Goal: Task Accomplishment & Management: Use online tool/utility

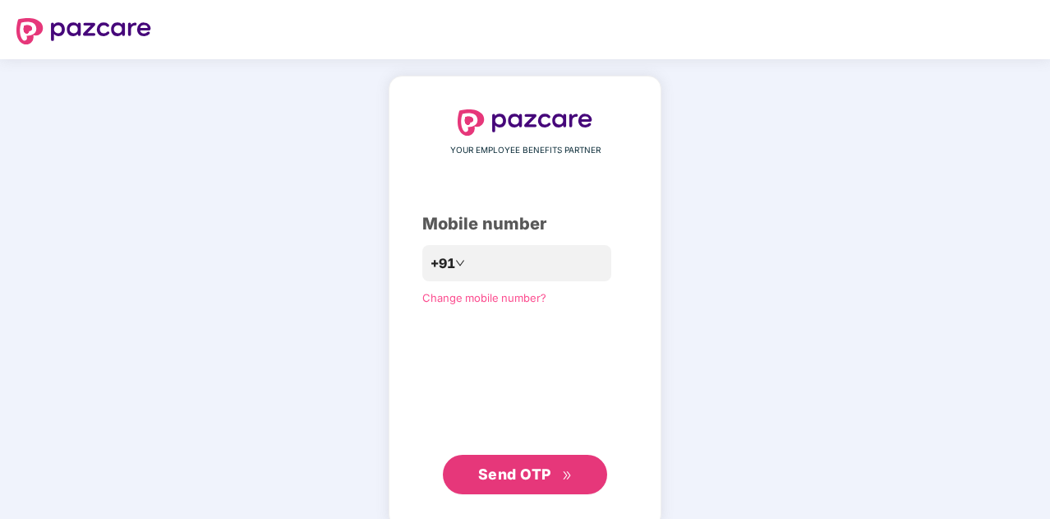
click at [537, 284] on div "YOUR EMPLOYEE BENEFITS PARTNER Mobile number +91 Change mobile number? Send OTP" at bounding box center [524, 301] width 205 height 385
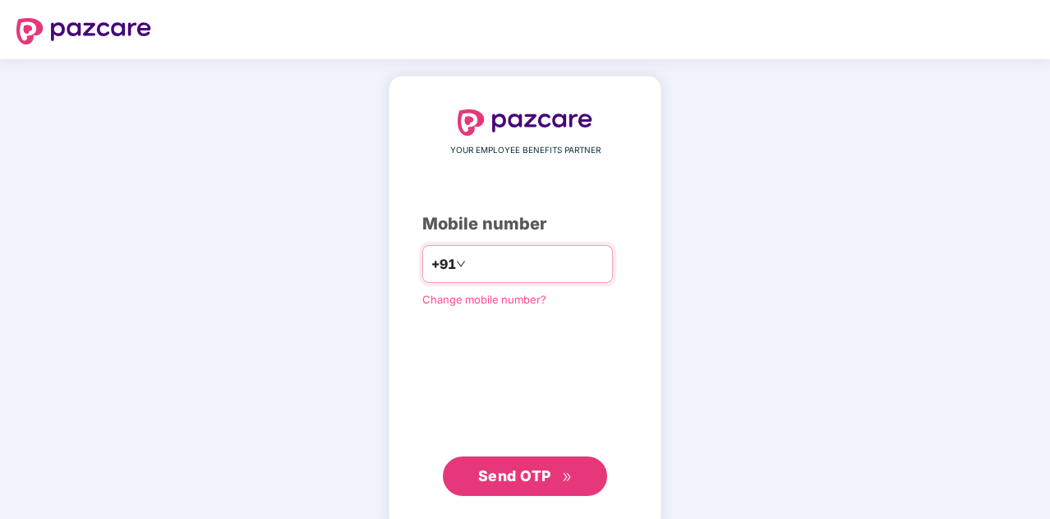
click at [529, 258] on input "number" at bounding box center [536, 264] width 135 height 26
click at [473, 269] on input "number" at bounding box center [536, 264] width 135 height 26
type input "**********"
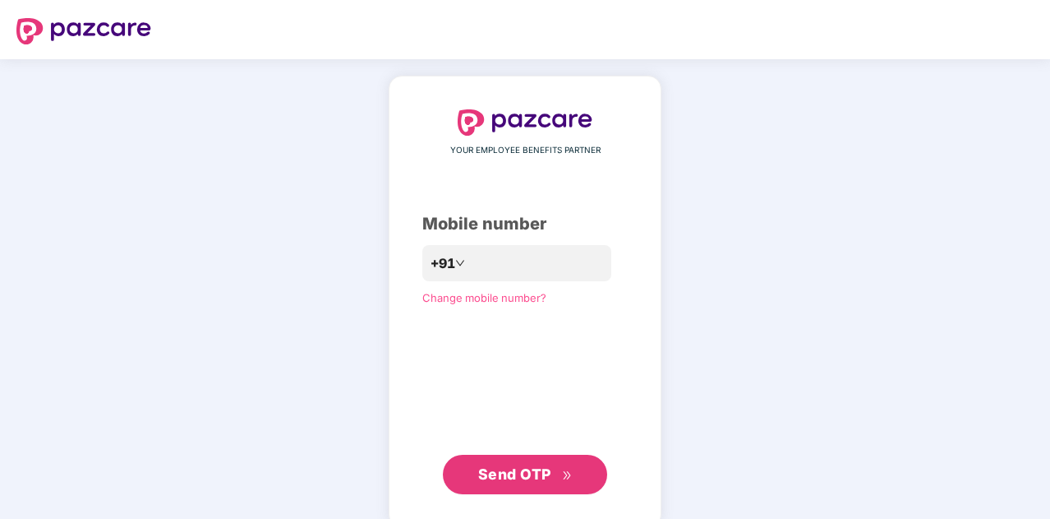
click at [520, 468] on span "Send OTP" at bounding box center [514, 473] width 73 height 17
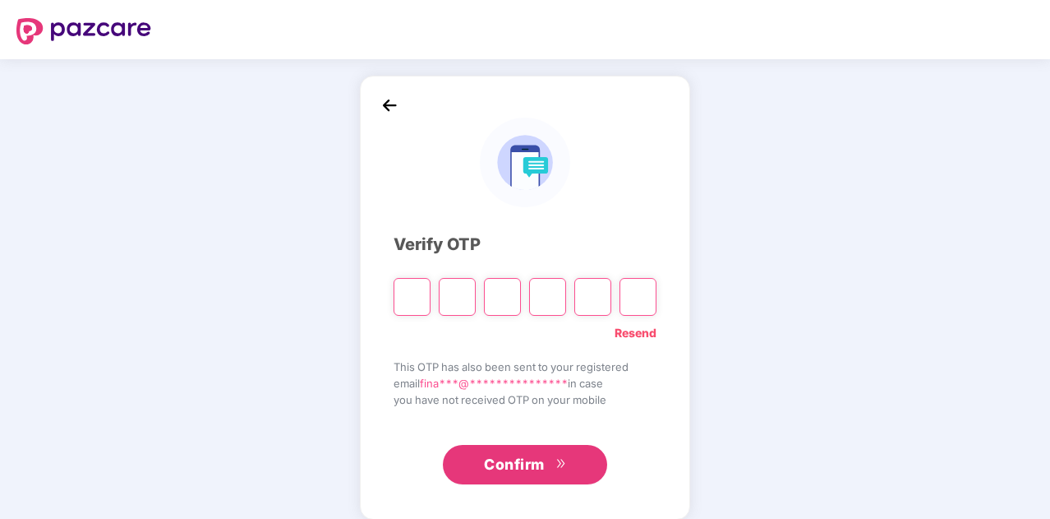
click at [413, 289] on input "Please enter verification code. Digit 1" at bounding box center [412, 297] width 37 height 38
type input "*"
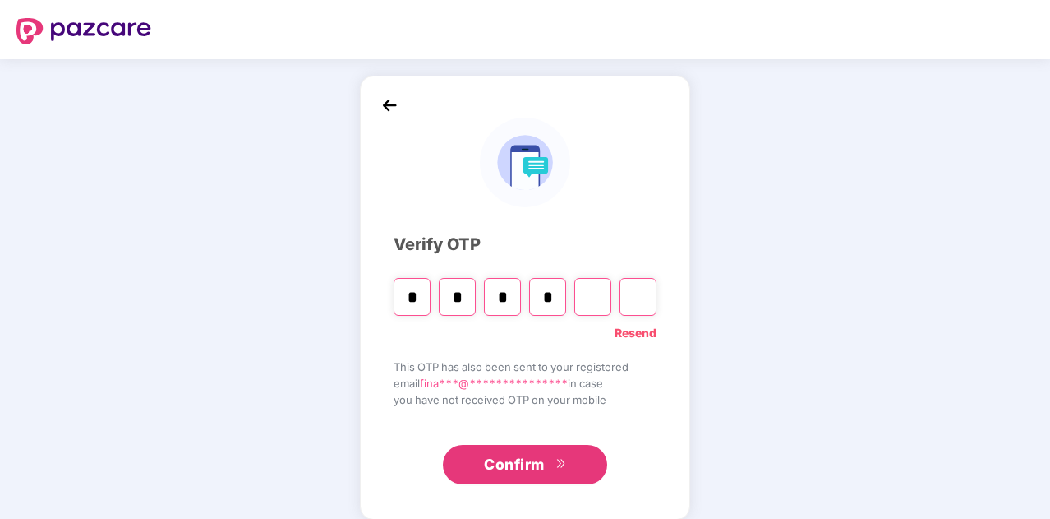
type input "*"
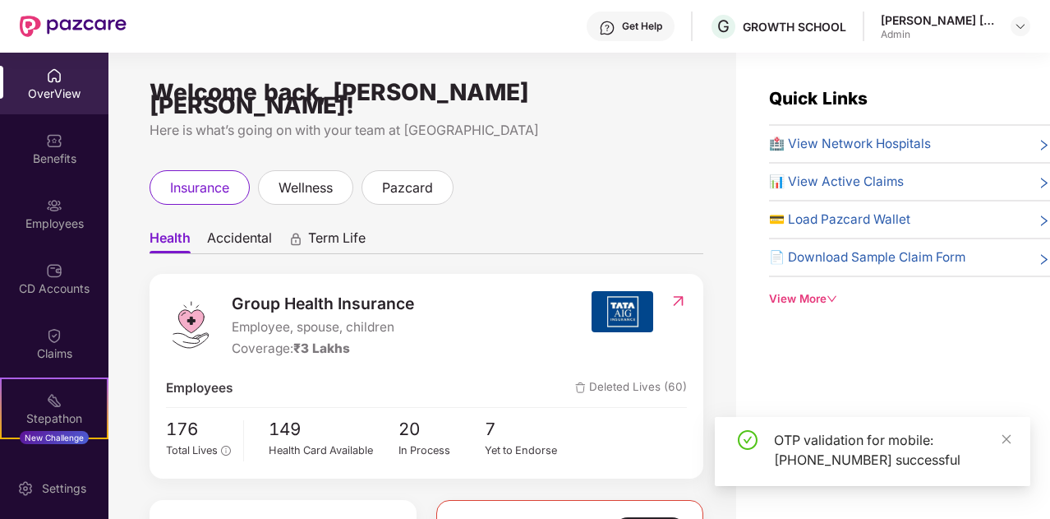
click at [54, 68] on img at bounding box center [54, 75] width 16 height 16
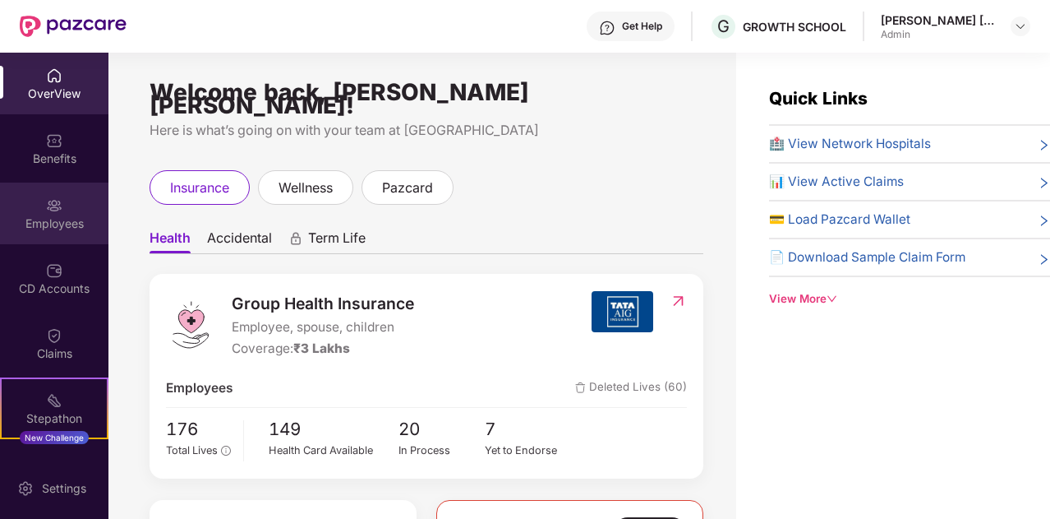
click at [44, 215] on div "Employees" at bounding box center [54, 223] width 108 height 16
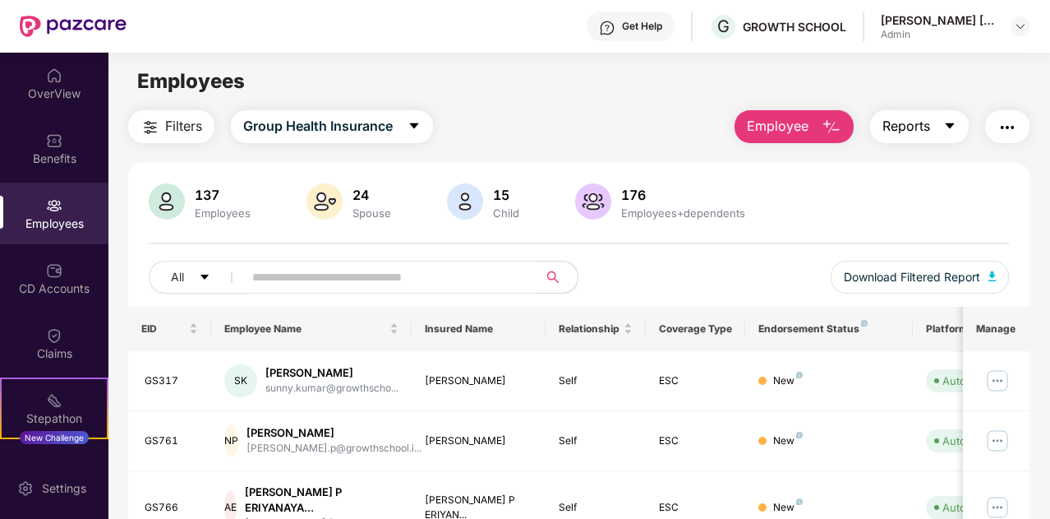
click at [902, 126] on span "Reports" at bounding box center [907, 126] width 48 height 21
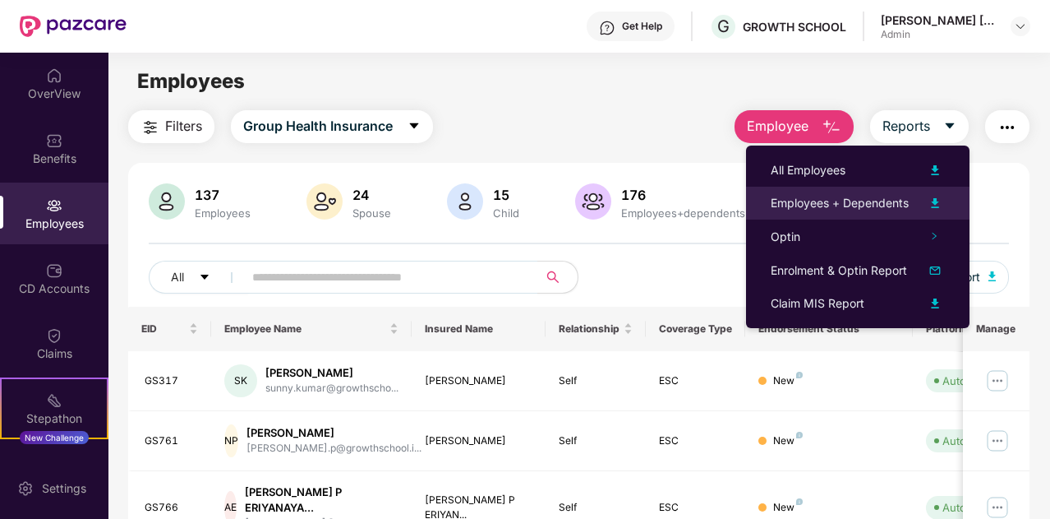
click at [939, 196] on img at bounding box center [935, 203] width 20 height 20
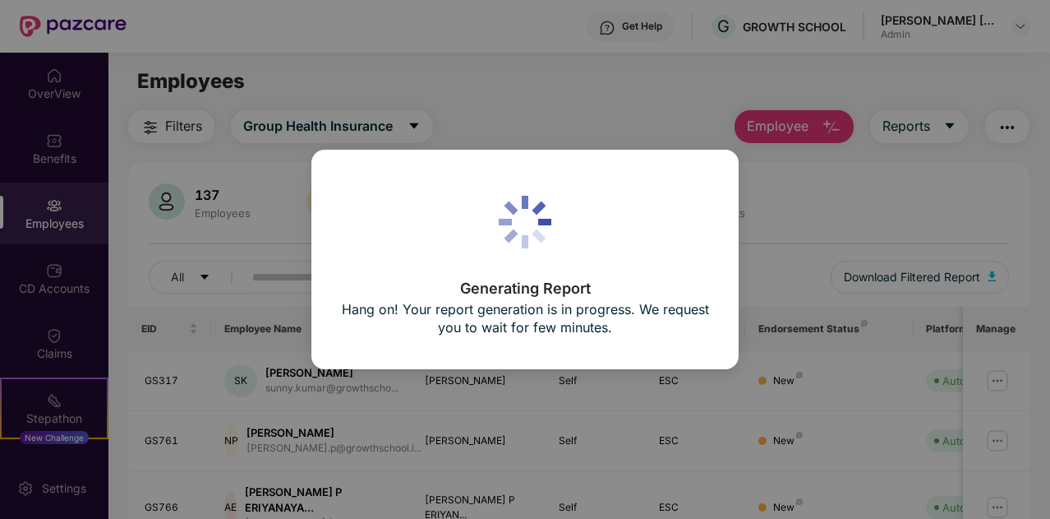
click at [582, 85] on div "Generating Report Hang on! Your report generation is in progress. We request yo…" at bounding box center [525, 259] width 1050 height 519
click at [617, 88] on div "Generating Report Hang on! Your report generation is in progress. We request yo…" at bounding box center [525, 259] width 1050 height 519
click at [599, 269] on div "Generating Report Hang on! Your report generation is in progress. We request yo…" at bounding box center [525, 259] width 370 height 161
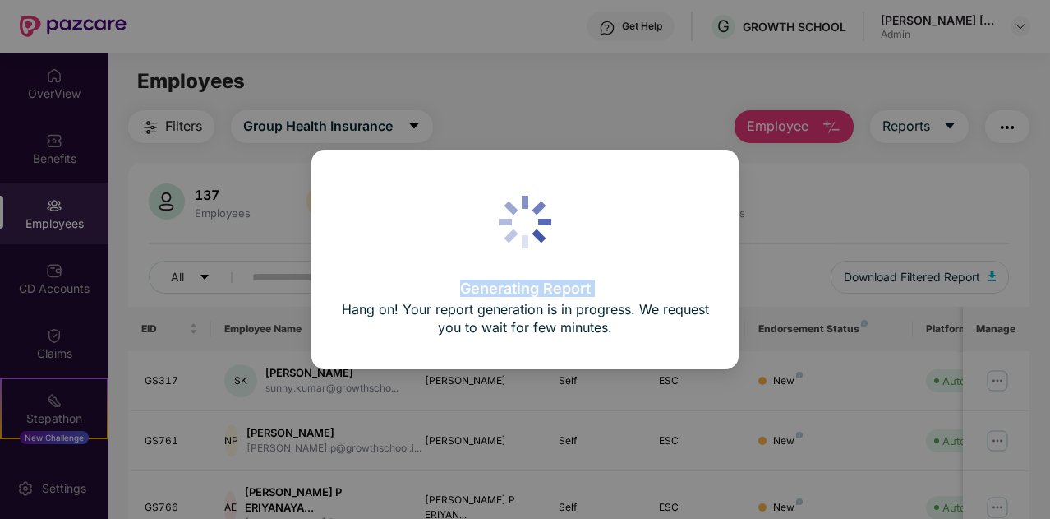
click at [599, 269] on div "Generating Report Hang on! Your report generation is in progress. We request yo…" at bounding box center [525, 259] width 370 height 161
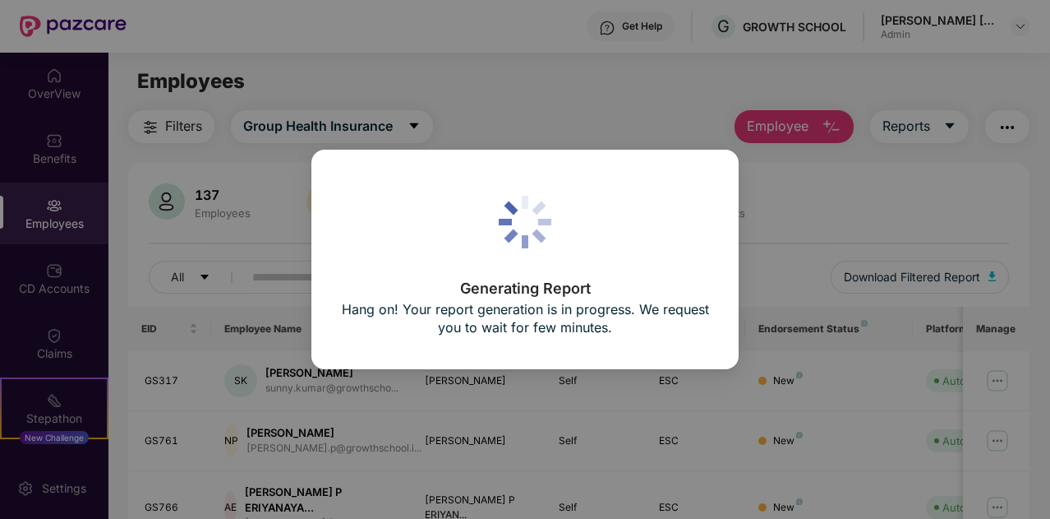
click at [666, 85] on div "Generating Report Hang on! Your report generation is in progress. We request yo…" at bounding box center [525, 259] width 1050 height 519
click at [661, 121] on div "Generating Report Hang on! Your report generation is in progress. We request yo…" at bounding box center [525, 259] width 1050 height 519
click at [652, 140] on div "Generating Report Hang on! Your report generation is in progress. We request yo…" at bounding box center [525, 259] width 1050 height 519
click at [850, 251] on div "Generating Report Hang on! Your report generation is in progress. We request yo…" at bounding box center [525, 259] width 1050 height 519
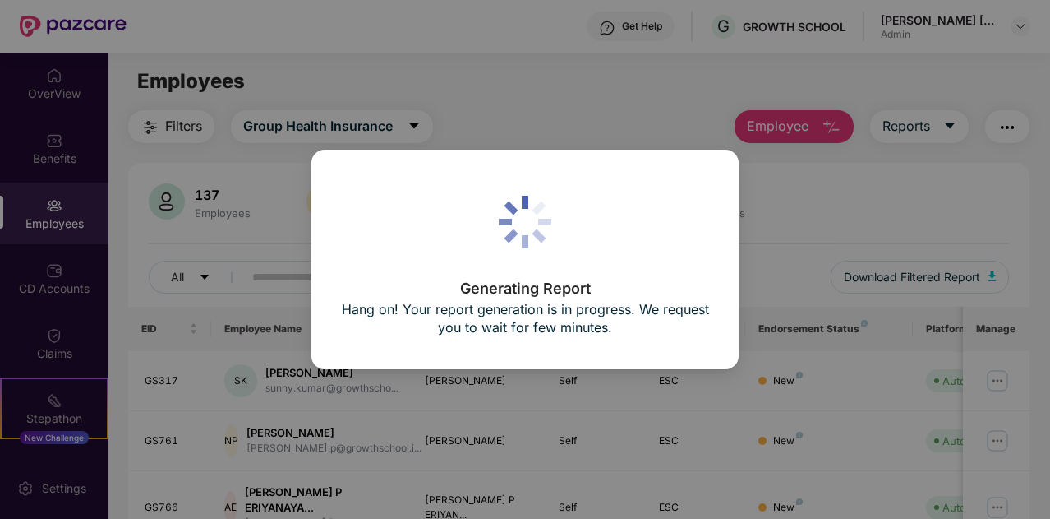
click at [853, 213] on div "Generating Report Hang on! Your report generation is in progress. We request yo…" at bounding box center [525, 259] width 1050 height 519
click at [484, 109] on div "Generating Report Hang on! Your report generation is in progress. We request yo…" at bounding box center [525, 259] width 1050 height 519
click at [623, 256] on div "Generating Report Hang on! Your report generation is in progress. We request yo…" at bounding box center [525, 259] width 370 height 161
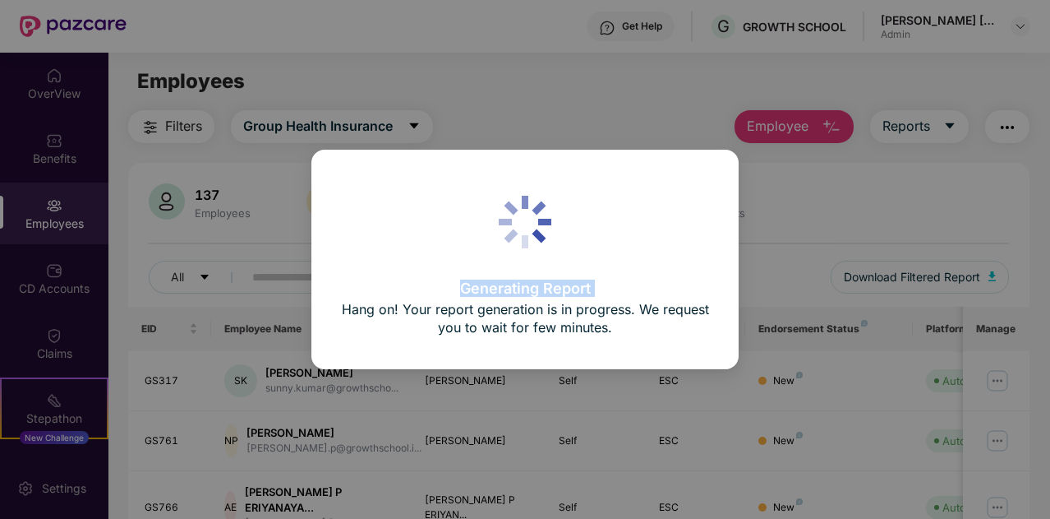
click at [623, 256] on div "Generating Report Hang on! Your report generation is in progress. We request yo…" at bounding box center [525, 259] width 370 height 161
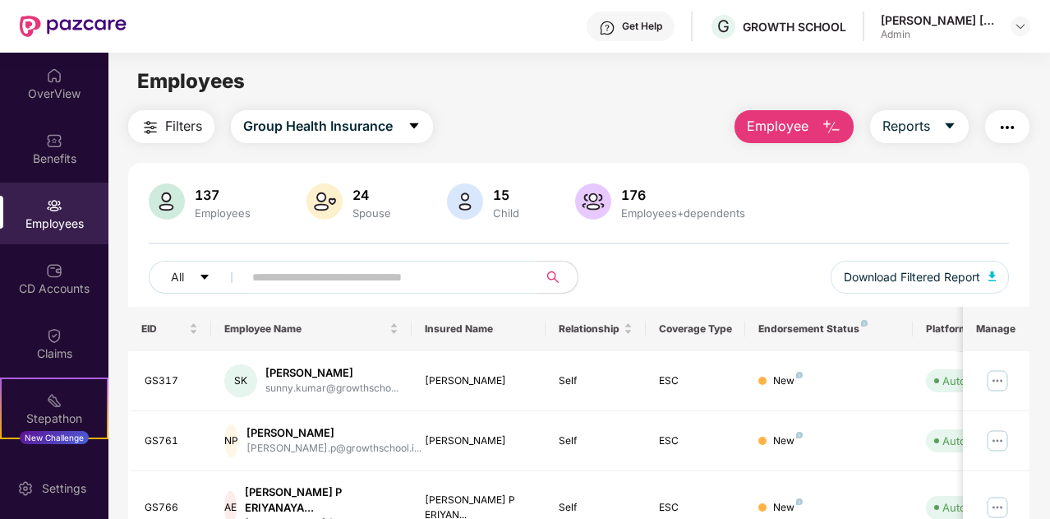
click at [36, 215] on div "Employees" at bounding box center [54, 223] width 108 height 16
click at [82, 415] on div "Stepathon" at bounding box center [54, 418] width 105 height 16
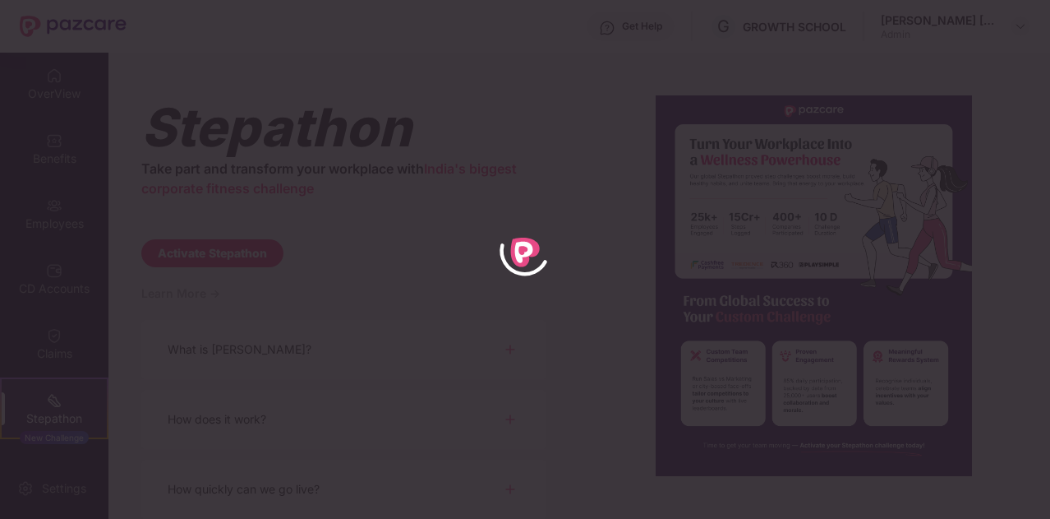
click at [514, 219] on icon "animation" at bounding box center [525, 252] width 66 height 66
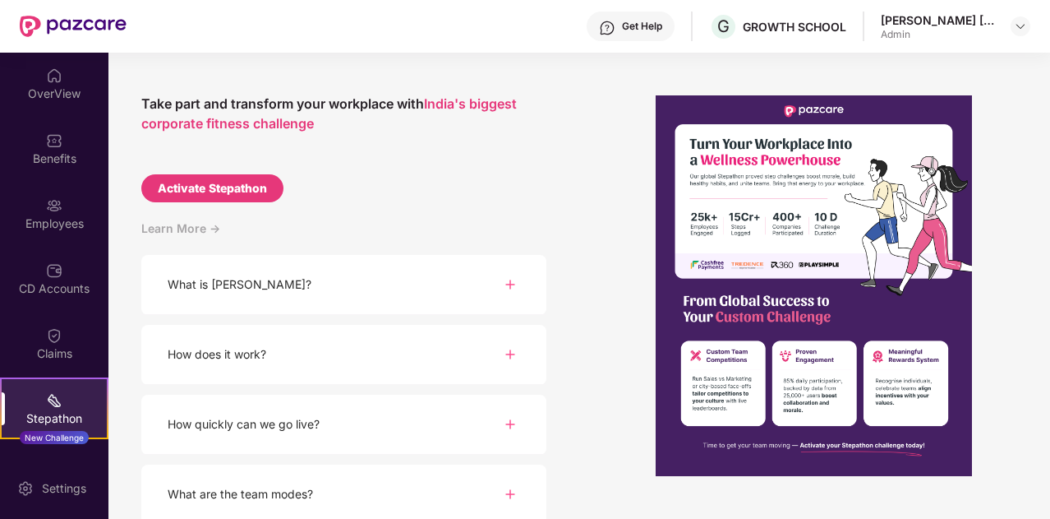
scroll to position [68, 0]
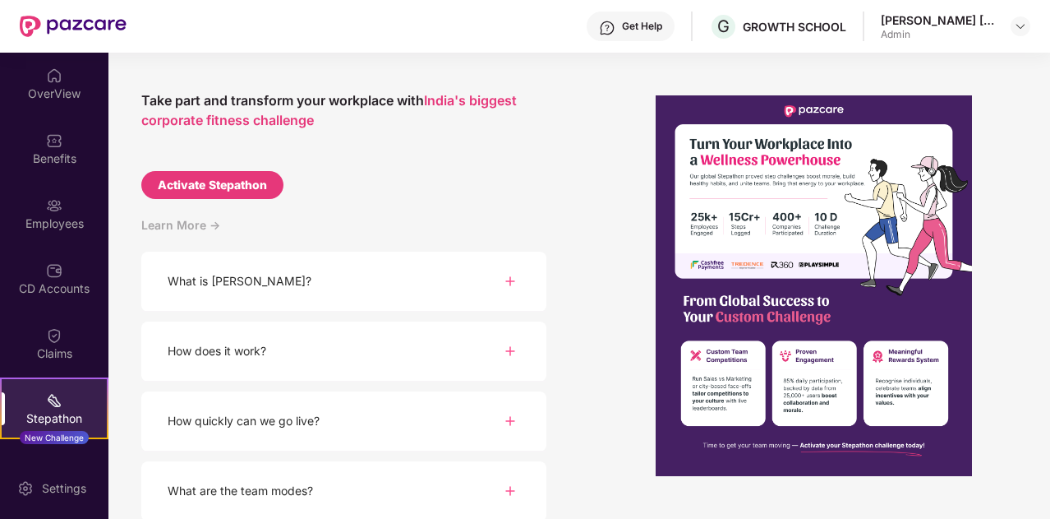
click at [351, 267] on div "What is [PERSON_NAME]?" at bounding box center [343, 281] width 405 height 60
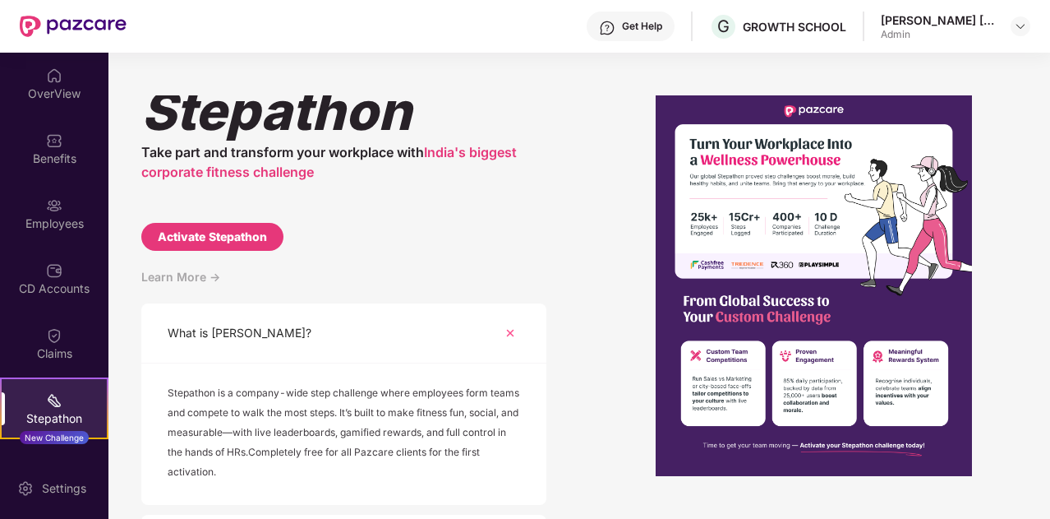
scroll to position [15, 0]
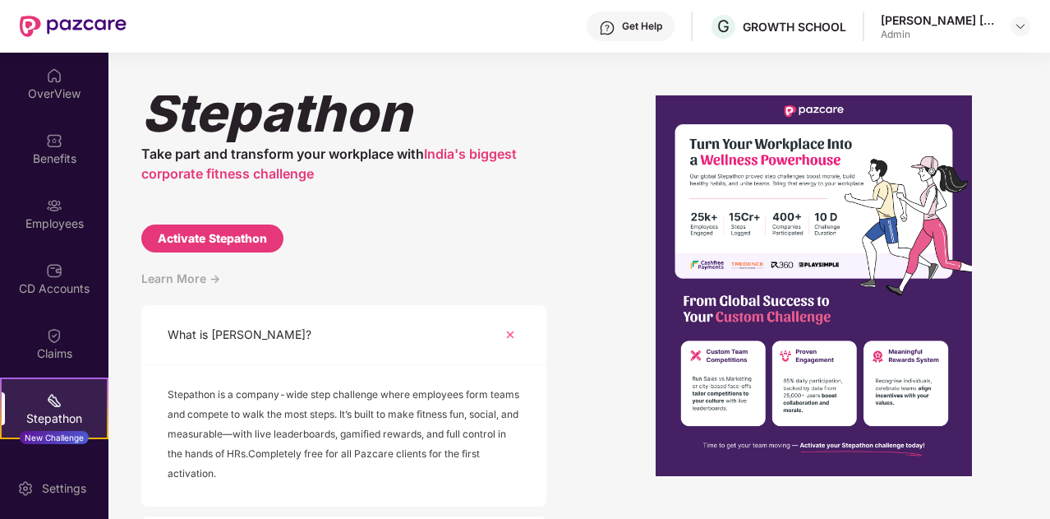
click at [249, 233] on div "Activate Stepathon" at bounding box center [212, 238] width 109 height 18
select select "****"
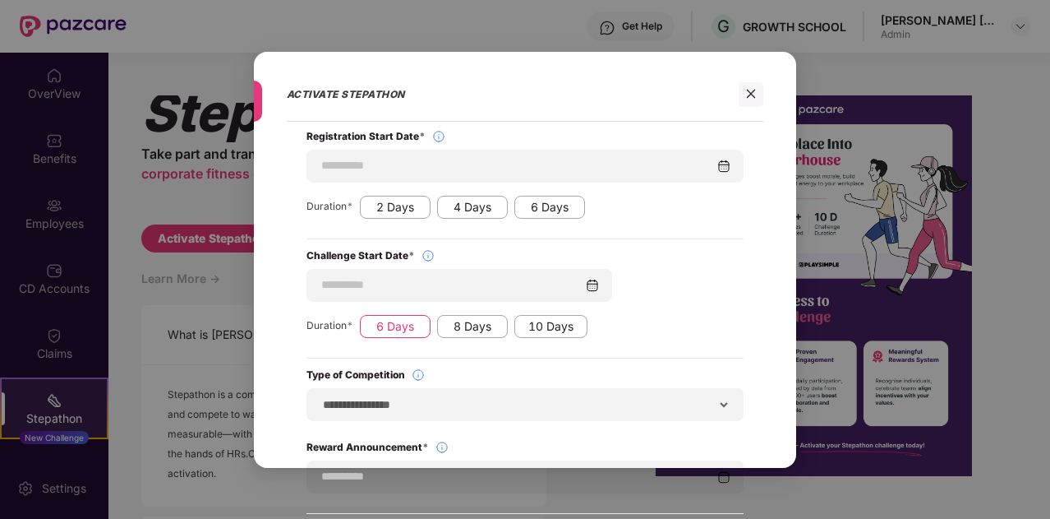
scroll to position [36, 0]
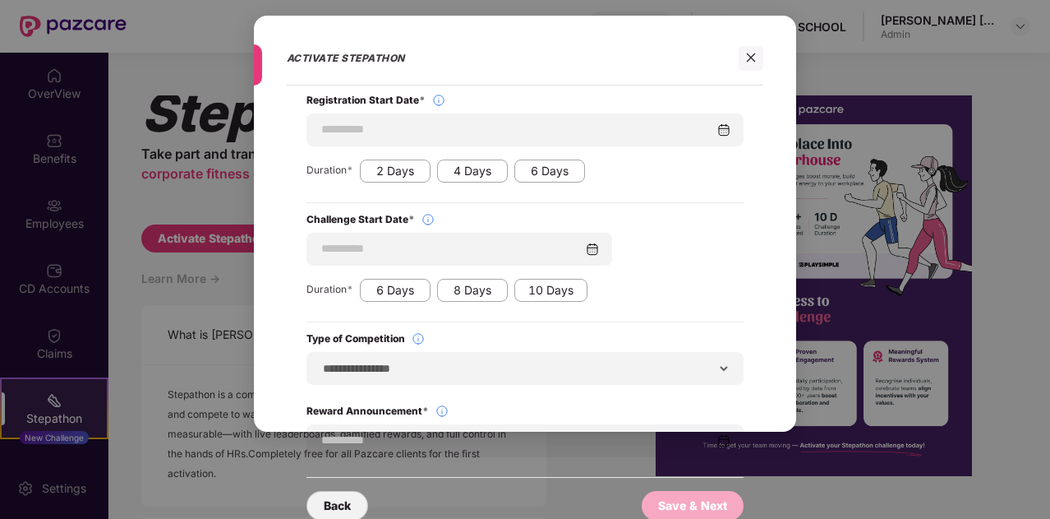
click at [709, 371] on div "**********" at bounding box center [525, 364] width 437 height 39
click at [750, 50] on div at bounding box center [751, 58] width 25 height 25
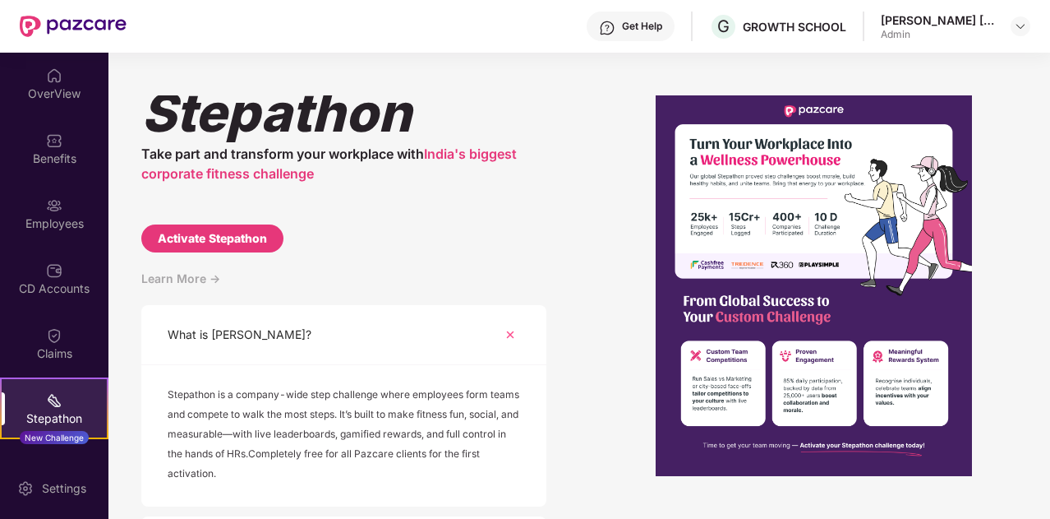
scroll to position [0, 0]
click at [49, 205] on img at bounding box center [54, 205] width 16 height 16
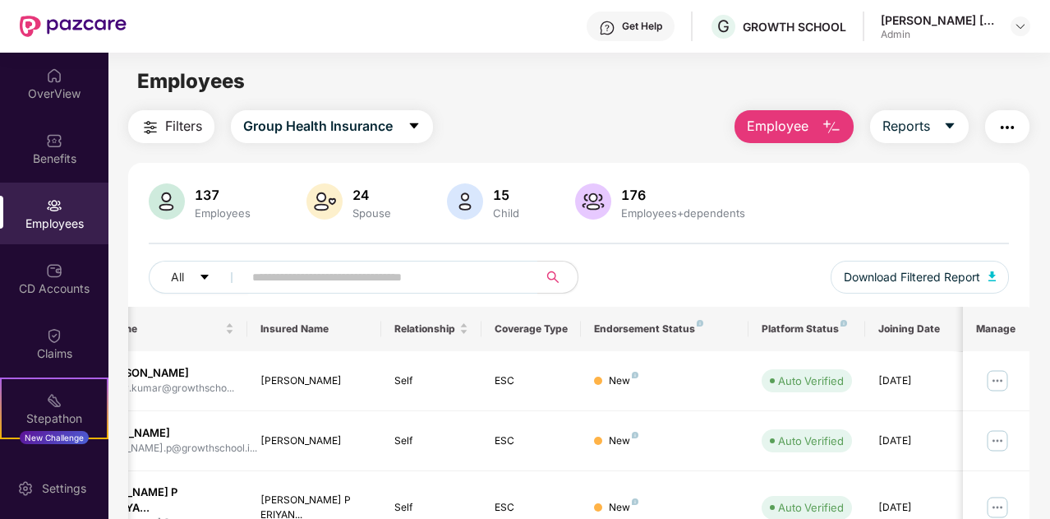
scroll to position [1, 0]
click at [903, 127] on span "Reports" at bounding box center [907, 125] width 48 height 21
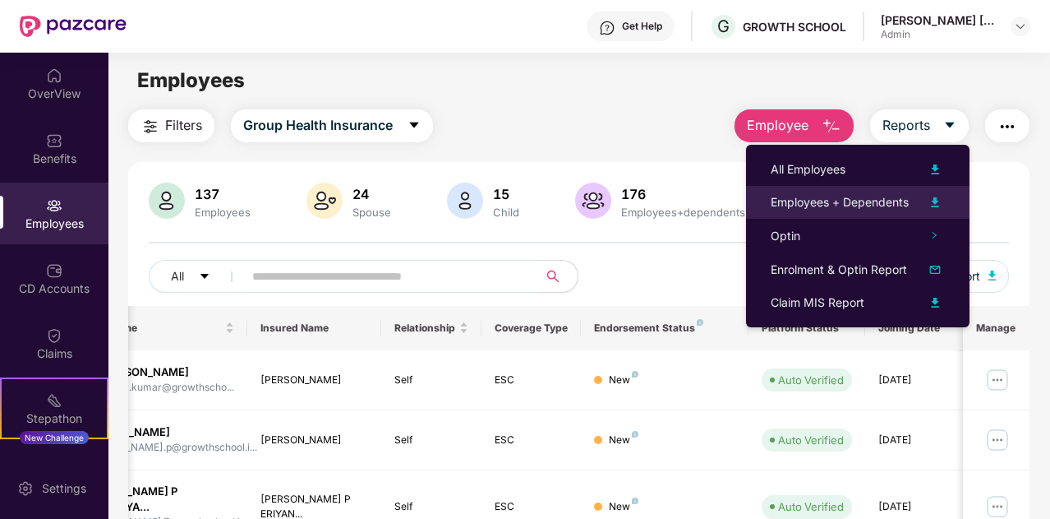
click at [888, 202] on div "Employees + Dependents" at bounding box center [840, 202] width 138 height 18
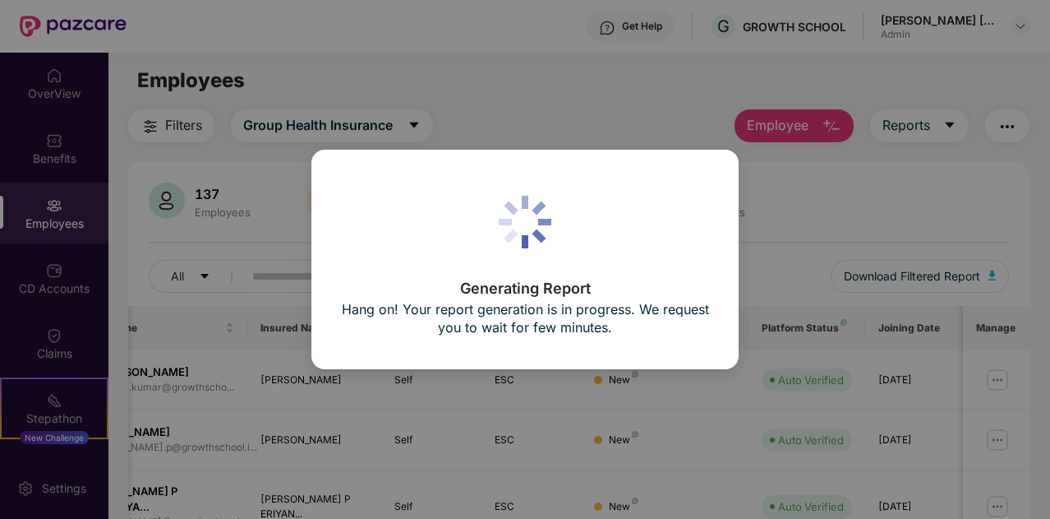
click at [596, 336] on div "Generating Report Hang on! Your report generation is in progress. We request yo…" at bounding box center [525, 310] width 370 height 59
click at [539, 278] on div "Generating Report Hang on! Your report generation is in progress. We request yo…" at bounding box center [525, 259] width 370 height 161
